Goal: Task Accomplishment & Management: Complete application form

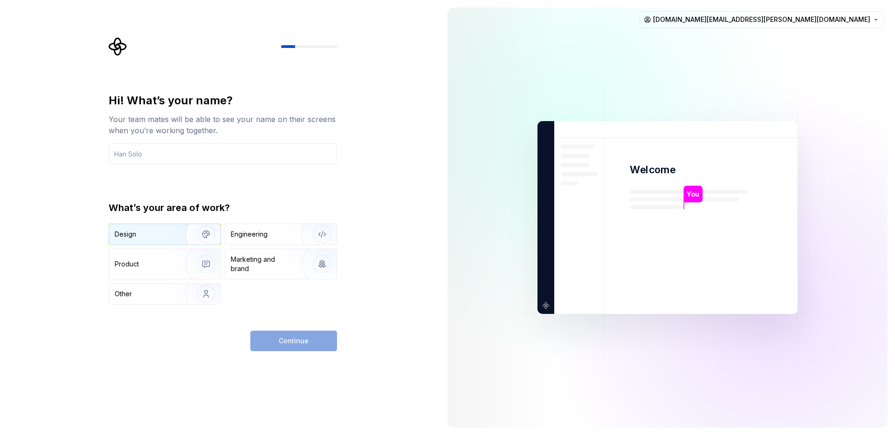
click at [164, 234] on div "Design" at bounding box center [144, 234] width 59 height 9
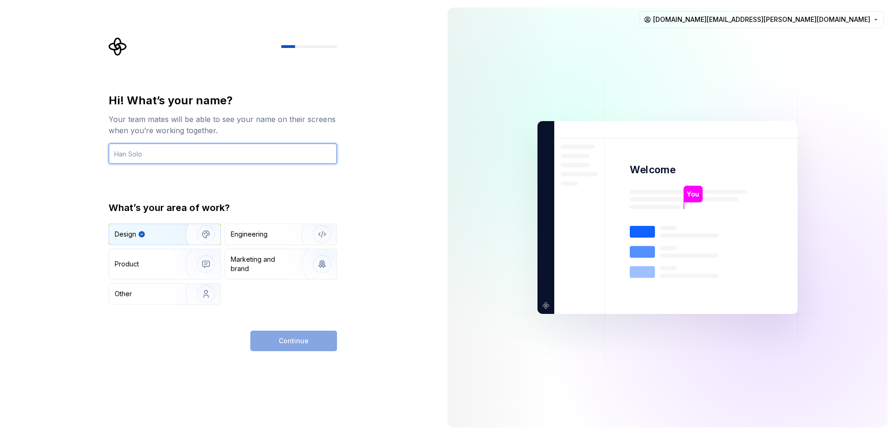
drag, startPoint x: 230, startPoint y: 160, endPoint x: 231, endPoint y: 153, distance: 7.1
click at [231, 156] on input "text" at bounding box center [223, 154] width 228 height 21
click at [231, 151] on input "text" at bounding box center [223, 154] width 228 height 21
type input "dahye"
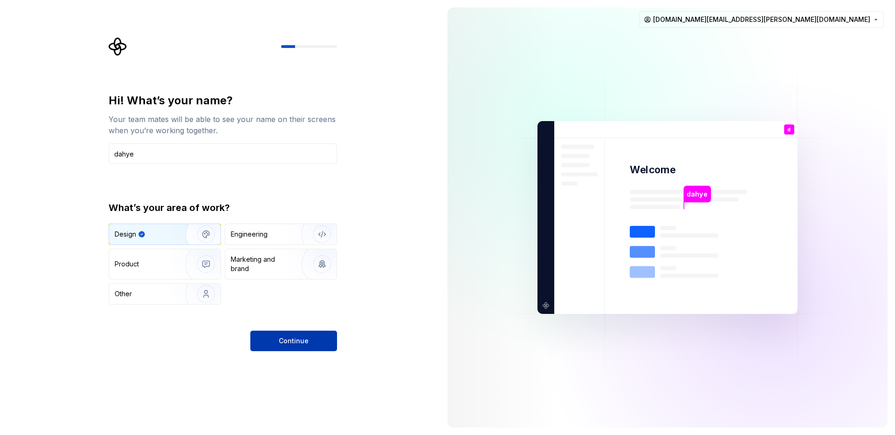
click at [307, 344] on span "Continue" at bounding box center [294, 341] width 30 height 9
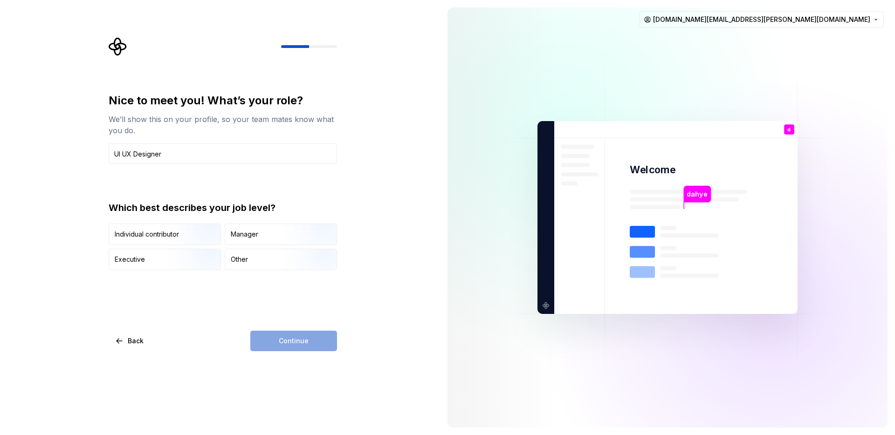
click at [253, 301] on div "Nice to meet you! What’s your role? We’ll show this on your profile, so your te…" at bounding box center [223, 222] width 228 height 258
click at [268, 236] on div "Manager" at bounding box center [280, 234] width 111 height 21
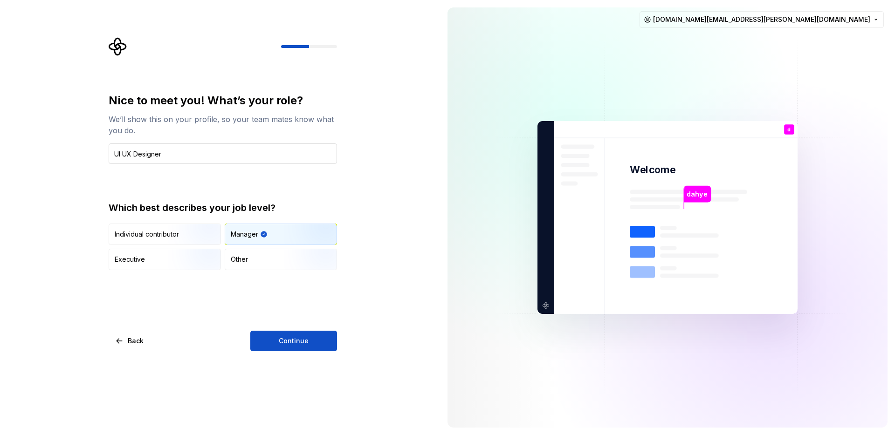
click at [168, 154] on input "UI UX Designer" at bounding box center [223, 154] width 228 height 21
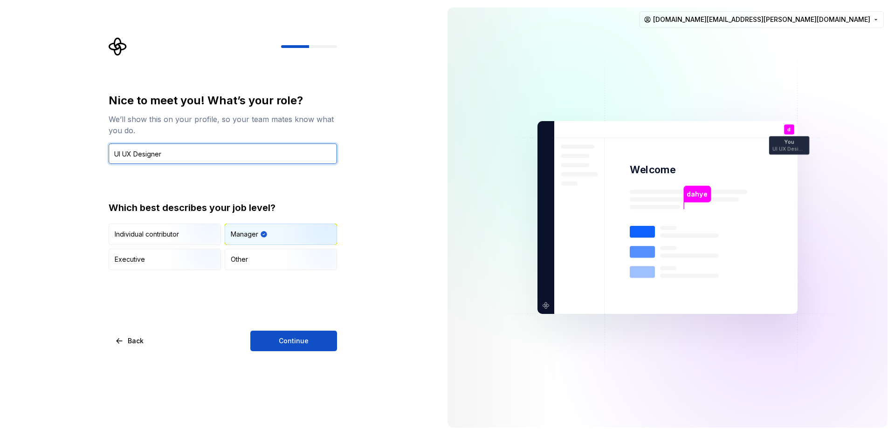
click at [168, 154] on input "UI UX Designer" at bounding box center [223, 154] width 228 height 21
type input "UI UX Design"
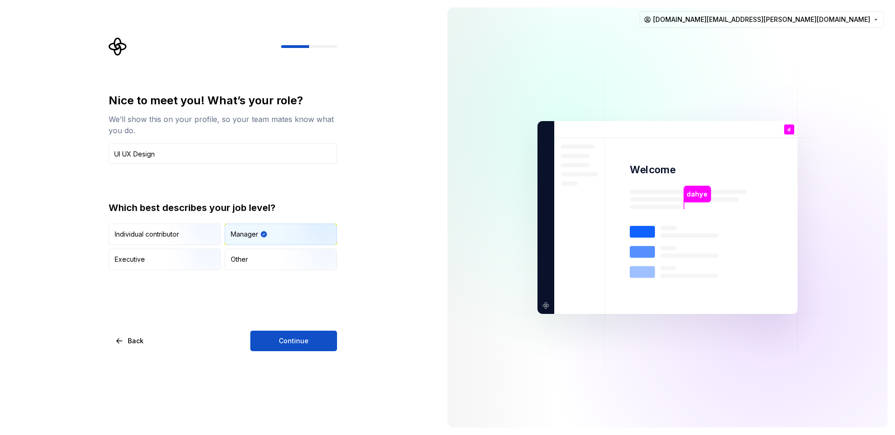
click at [284, 327] on div "Nice to meet you! What’s your role? We’ll show this on your profile, so your te…" at bounding box center [223, 222] width 228 height 258
click at [284, 339] on span "Continue" at bounding box center [294, 341] width 30 height 9
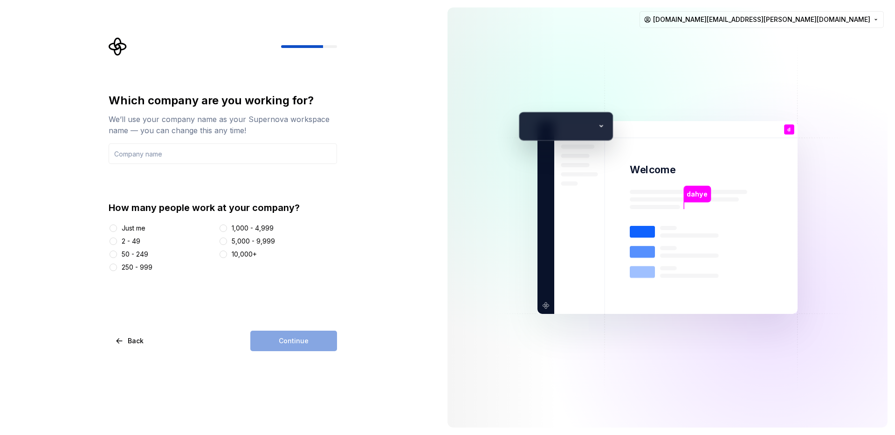
click at [131, 255] on div "50 - 249" at bounding box center [135, 254] width 27 height 9
click at [117, 255] on button "50 - 249" at bounding box center [113, 254] width 7 height 7
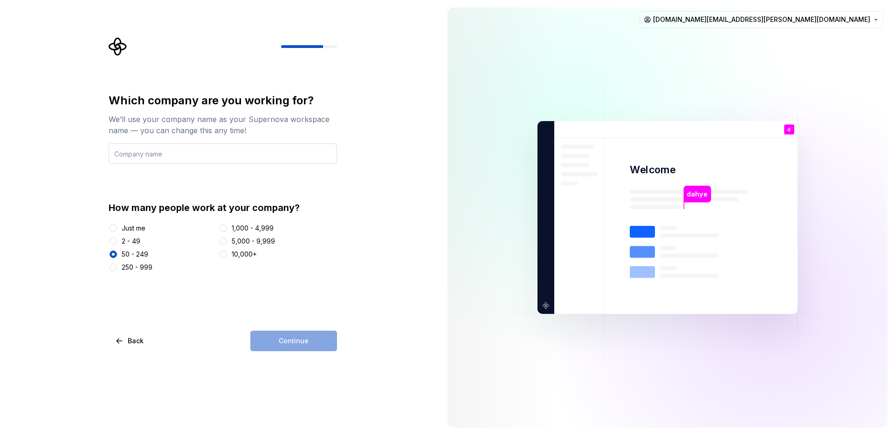
click at [168, 157] on input "text" at bounding box center [223, 154] width 228 height 21
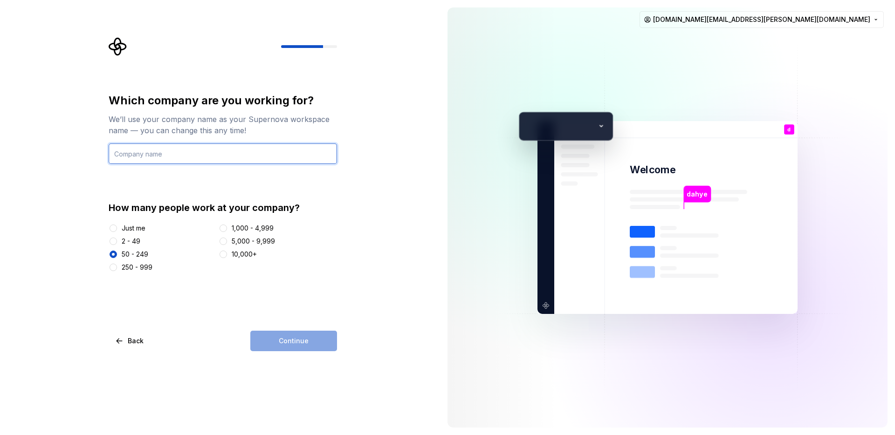
type input "WAYCEN"
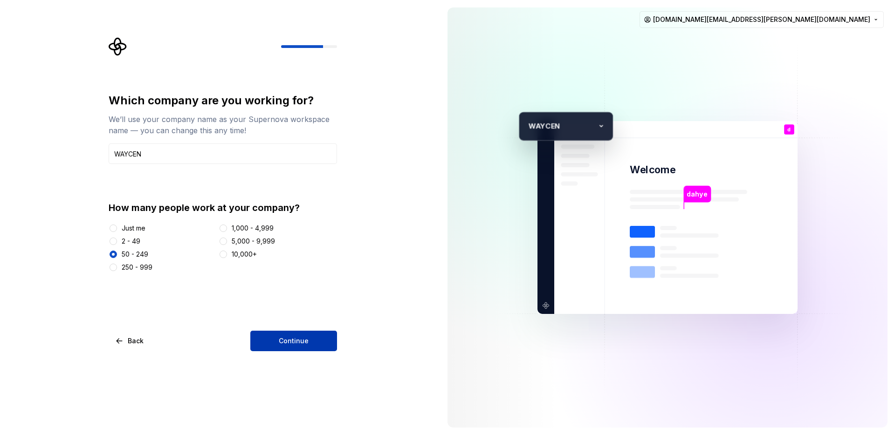
click at [289, 339] on span "Continue" at bounding box center [294, 341] width 30 height 9
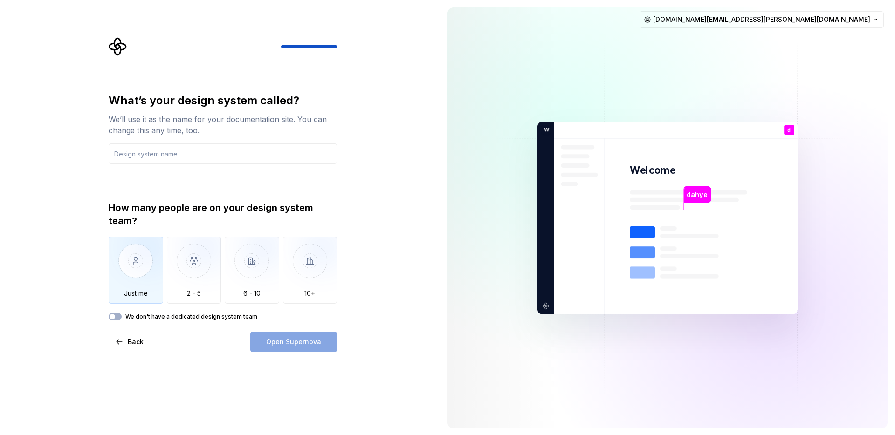
click at [133, 276] on img "button" at bounding box center [136, 268] width 55 height 62
click at [156, 144] on input "text" at bounding box center [223, 154] width 228 height 21
click at [154, 147] on input "text" at bounding box center [223, 154] width 228 height 21
click at [154, 149] on input "text" at bounding box center [223, 154] width 228 height 21
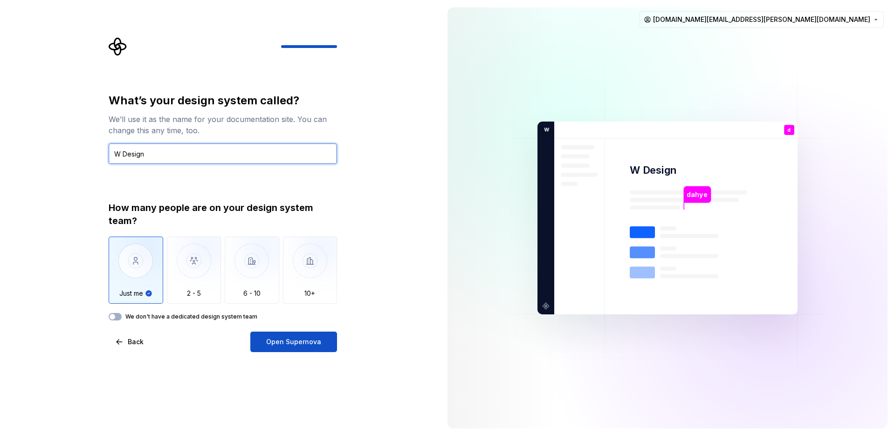
type input "S"
type input "WDS"
click at [280, 171] on div "What’s your design system called? We’ll use it as the name for your documentati…" at bounding box center [223, 206] width 228 height 227
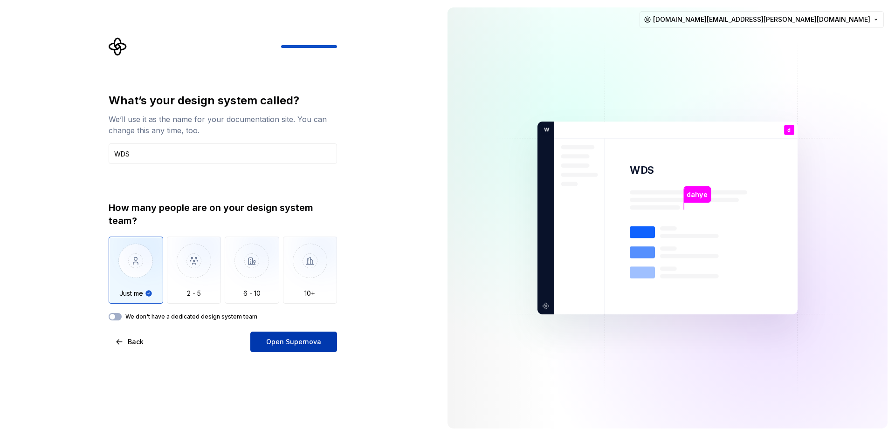
click at [324, 348] on button "Open Supernova" at bounding box center [293, 342] width 87 height 21
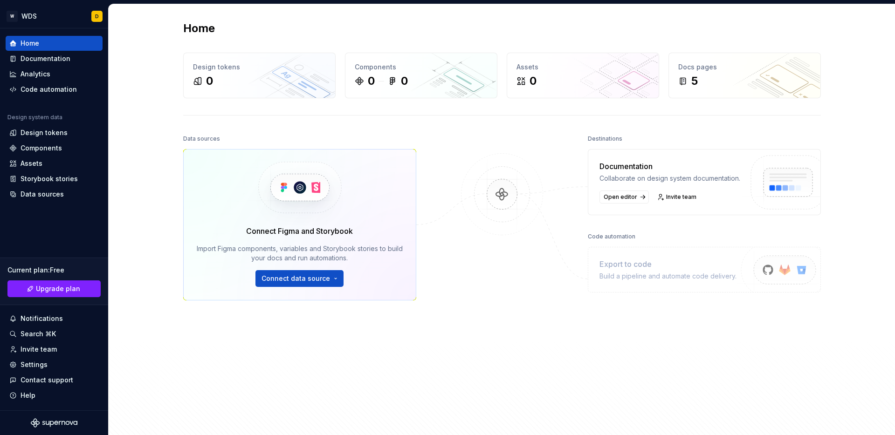
click at [471, 260] on div at bounding box center [501, 262] width 93 height 261
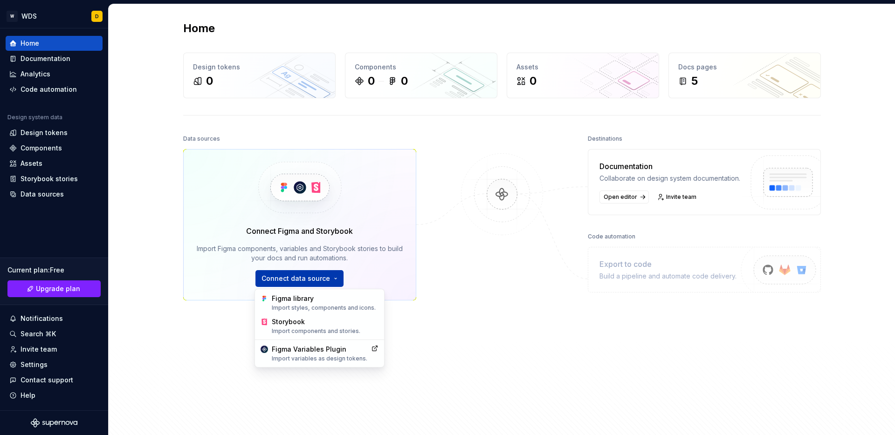
click at [298, 282] on html "W WDS D Home Documentation Analytics Code automation Design system data Design …" at bounding box center [447, 217] width 895 height 435
click at [449, 282] on html "W WDS D Home Documentation Analytics Code automation Design system data Design …" at bounding box center [447, 217] width 895 height 435
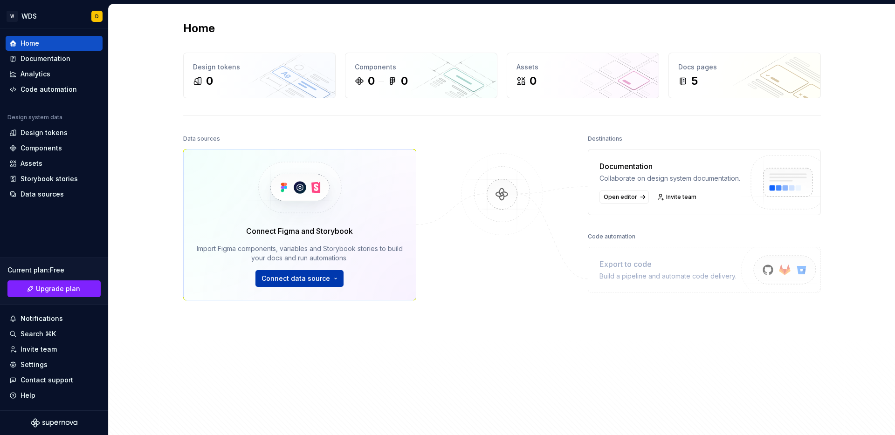
click at [317, 281] on html "W WDS D Home Documentation Analytics Code automation Design system data Design …" at bounding box center [447, 217] width 895 height 435
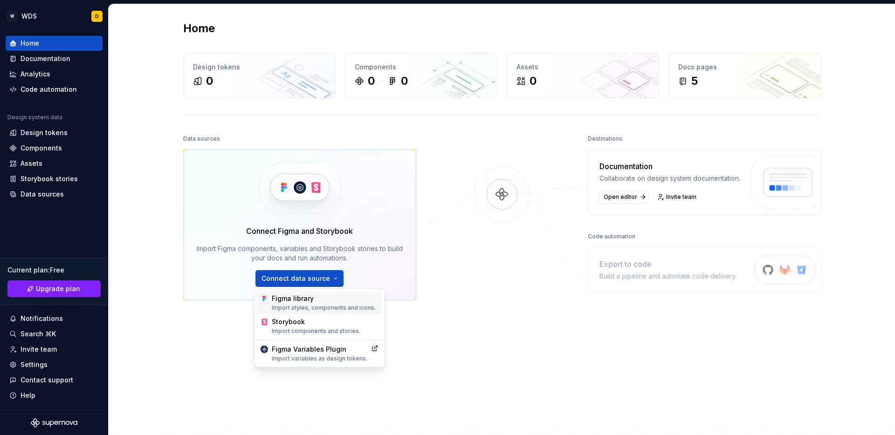
click at [315, 308] on div "Import styles, components and icons." at bounding box center [325, 307] width 107 height 7
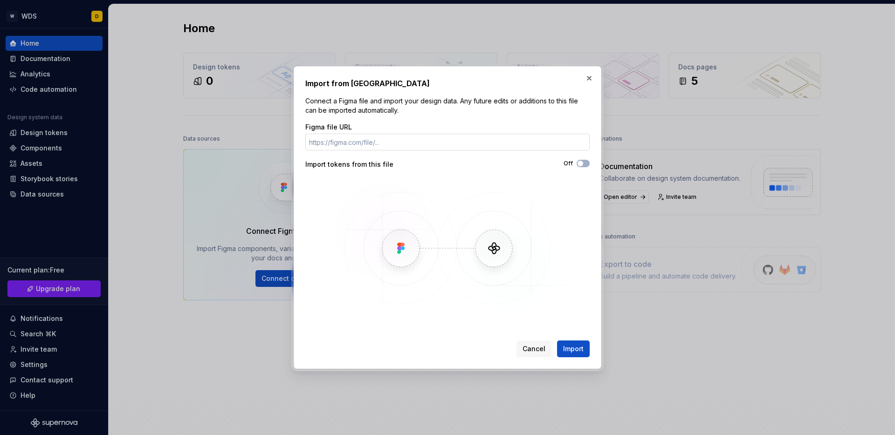
click at [429, 145] on input "Figma file URL" at bounding box center [447, 142] width 284 height 17
click at [456, 149] on input "Figma file URL" at bounding box center [447, 142] width 284 height 17
paste input "[URL][DOMAIN_NAME]"
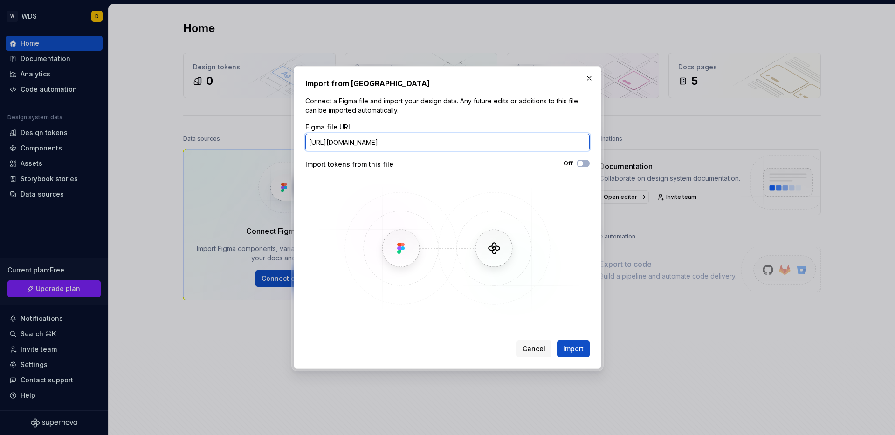
scroll to position [0, 149]
type input "[URL][DOMAIN_NAME]"
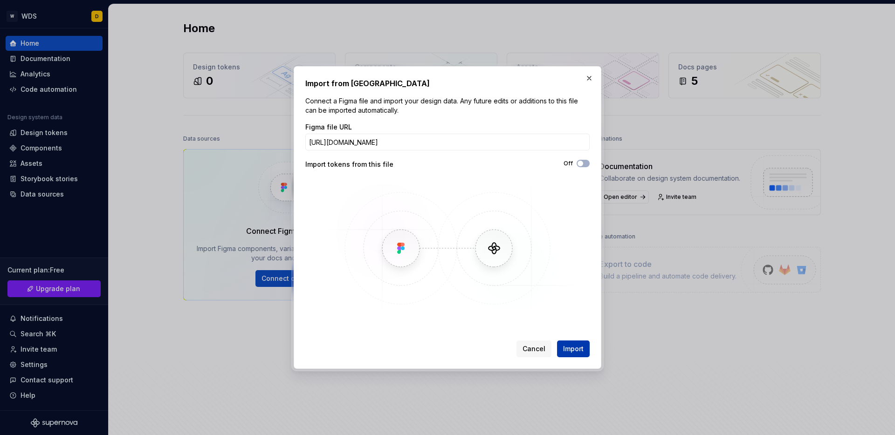
scroll to position [0, 0]
click at [565, 344] on button "Import" at bounding box center [573, 349] width 33 height 17
click at [586, 348] on button "Import" at bounding box center [573, 349] width 33 height 17
click at [0, 0] on div "Import from Figma Connect a Figma file and import your design data. Any future …" at bounding box center [447, 217] width 895 height 435
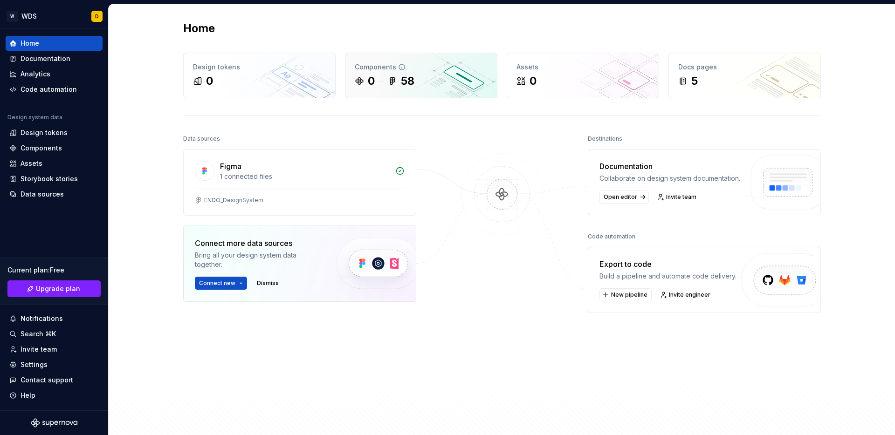
click at [390, 83] on icon at bounding box center [391, 81] width 2 height 7
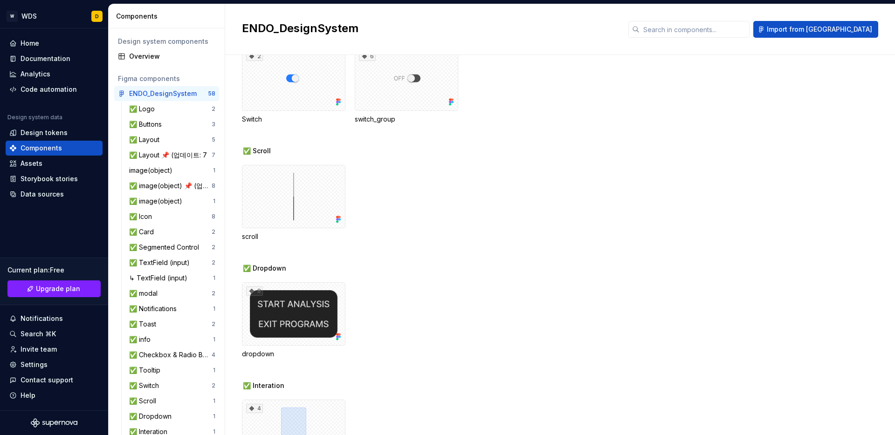
scroll to position [3353, 0]
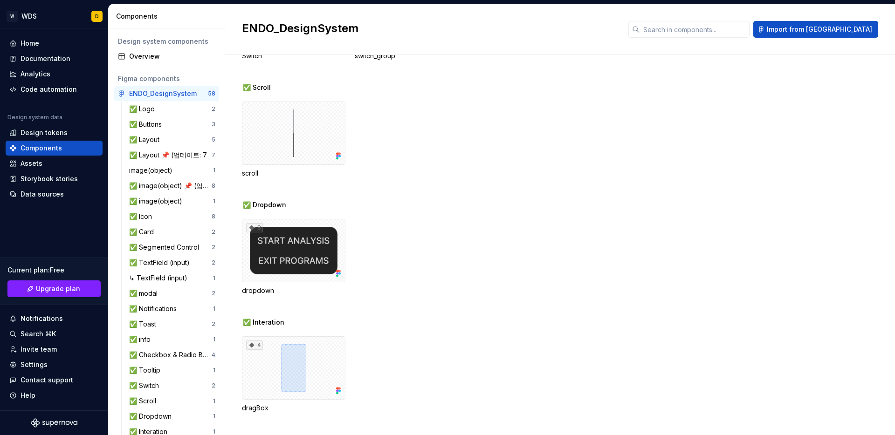
click at [569, 195] on div "✅ Scroll scroll" at bounding box center [568, 141] width 653 height 117
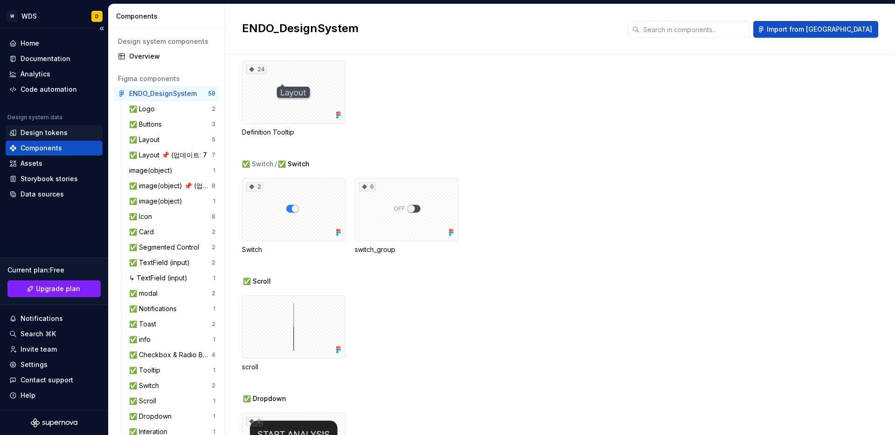
click at [47, 131] on div "Design tokens" at bounding box center [44, 132] width 47 height 9
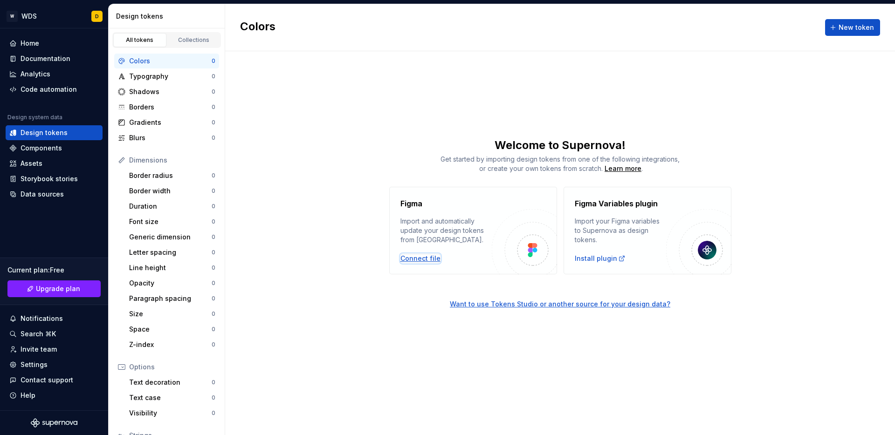
click at [420, 257] on div "Connect file" at bounding box center [420, 258] width 40 height 9
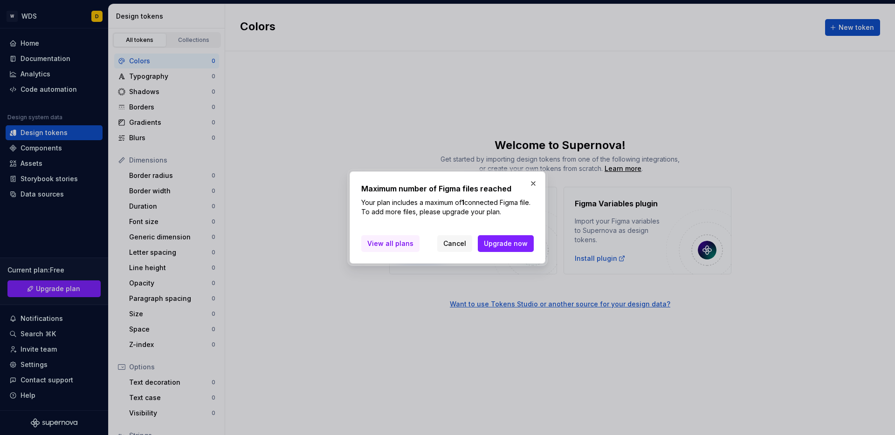
click at [386, 245] on span "View all plans" at bounding box center [390, 243] width 46 height 9
